Goal: Transaction & Acquisition: Purchase product/service

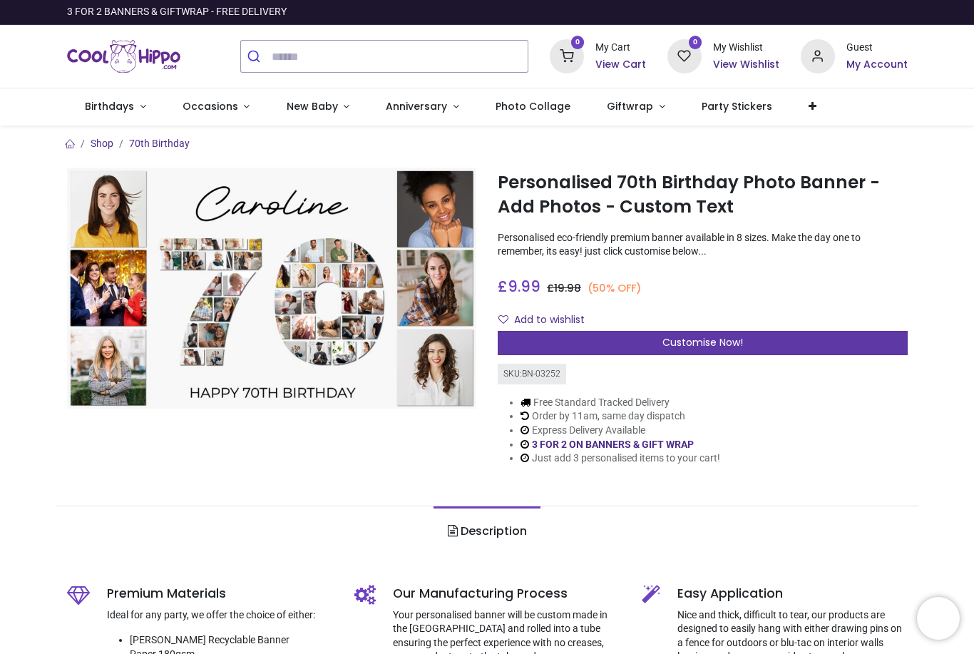
click at [796, 339] on div "Customise Now!" at bounding box center [703, 343] width 410 height 24
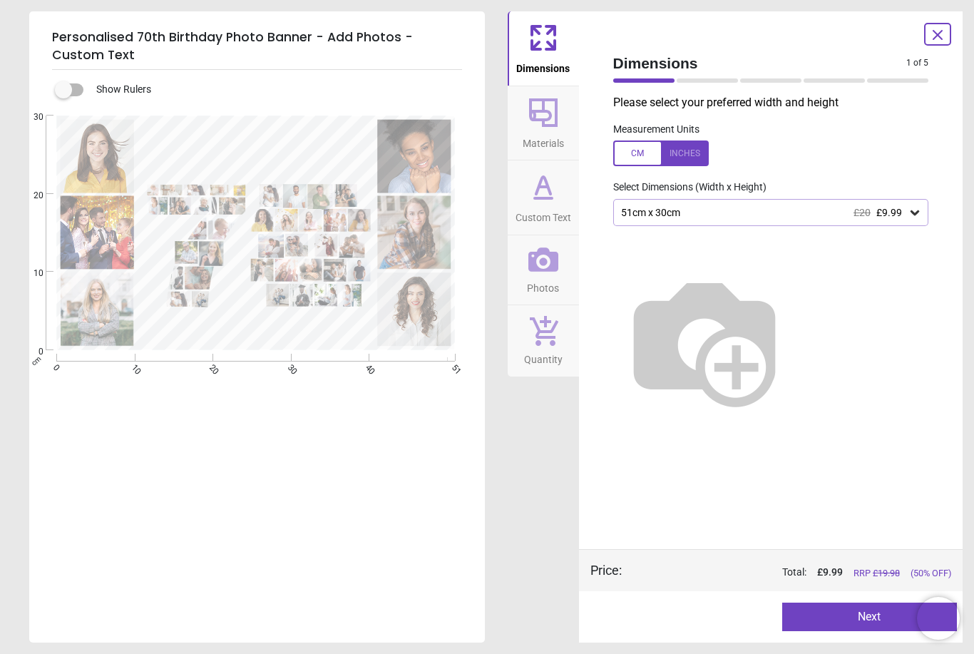
click at [945, 41] on icon at bounding box center [937, 34] width 17 height 17
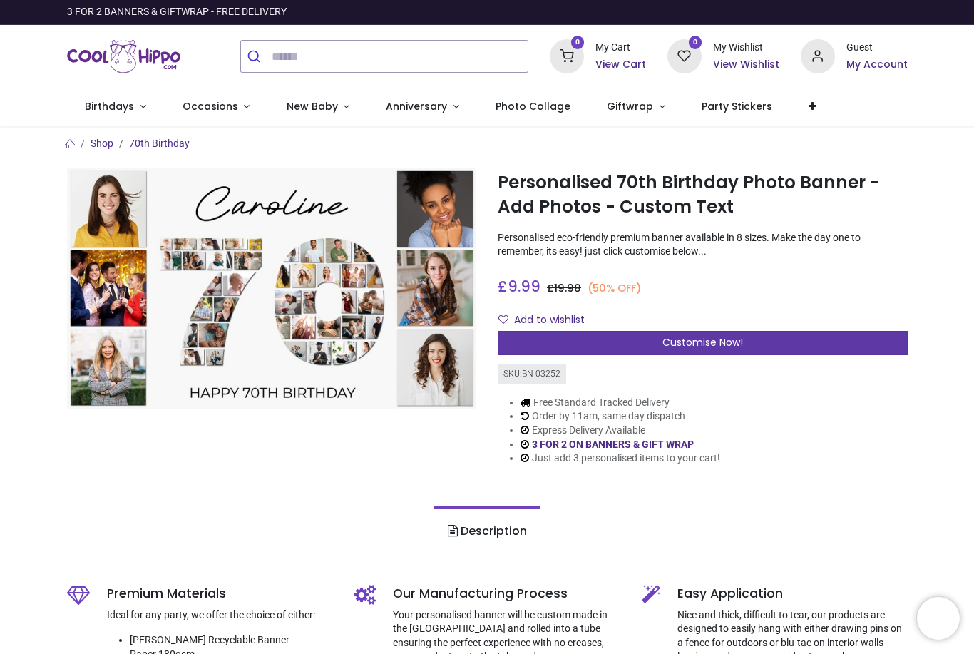
click at [764, 344] on div "Customise Now!" at bounding box center [703, 343] width 410 height 24
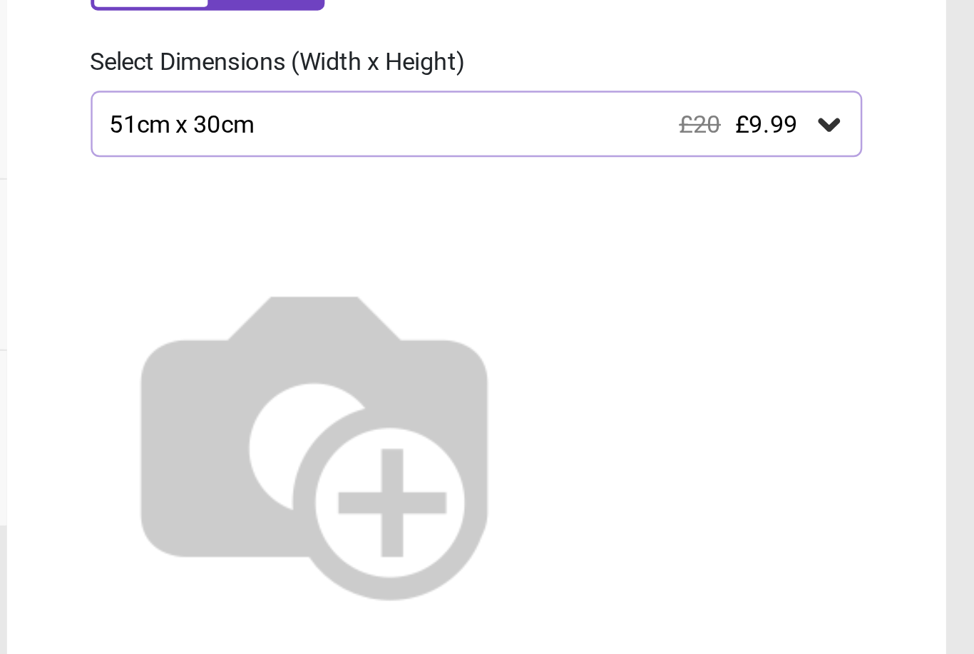
click at [907, 205] on icon at bounding box center [914, 212] width 14 height 14
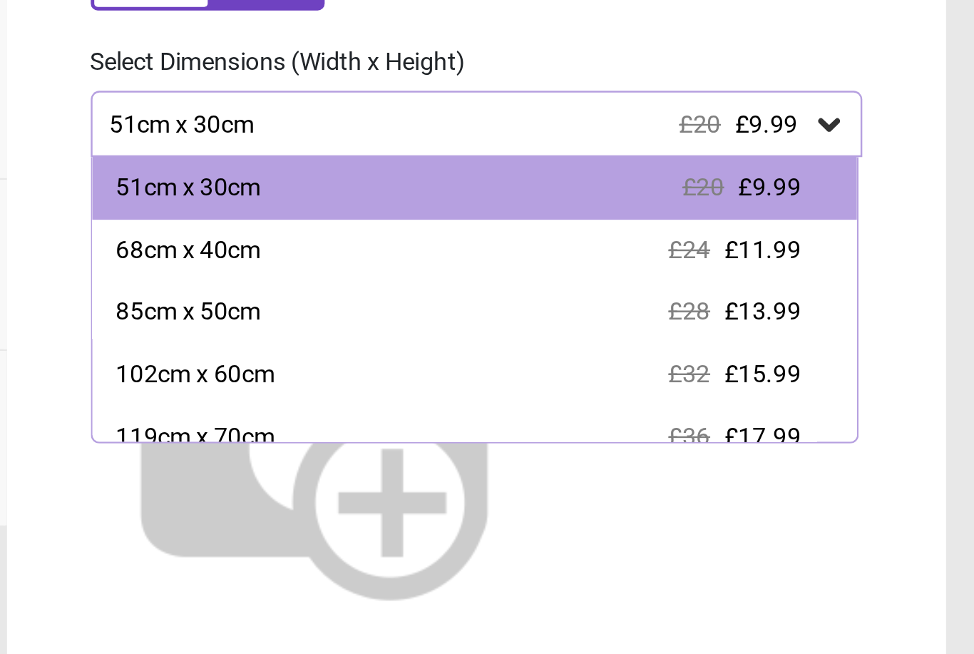
click at [579, 202] on div "Dimensions 1 of 5 1 of 6 Please select your preferred width and height Measurem…" at bounding box center [771, 326] width 384 height 631
click at [602, 199] on div "51cm x 30cm £20 £9.99 51cm x 30cm £20 £9.99 68cm x 40cm £24 £11.99 85cm x 50cm …" at bounding box center [771, 212] width 339 height 27
click at [579, 51] on div "Dimensions 1 of 5 1 of 6 Please select your preferred width and height Measurem…" at bounding box center [771, 326] width 384 height 631
click at [579, 115] on div "Dimensions 1 of 5 1 of 6 Please select your preferred width and height Measurem…" at bounding box center [771, 326] width 384 height 631
click at [907, 205] on icon at bounding box center [914, 212] width 14 height 14
